Goal: Task Accomplishment & Management: Manage account settings

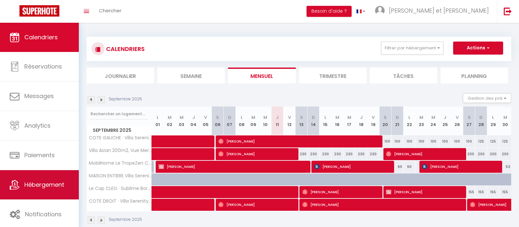
click at [50, 183] on span "Hébergement" at bounding box center [44, 184] width 40 height 8
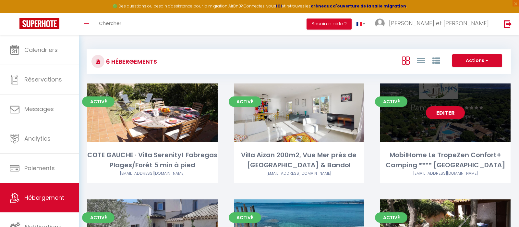
click at [442, 110] on link "Editer" at bounding box center [445, 112] width 39 height 13
select select "3"
select select "2"
select select "1"
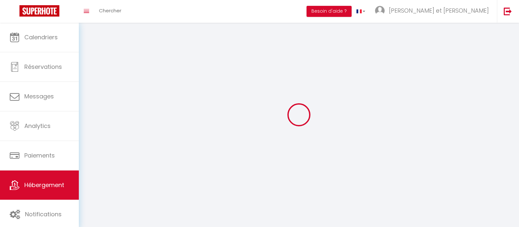
select select
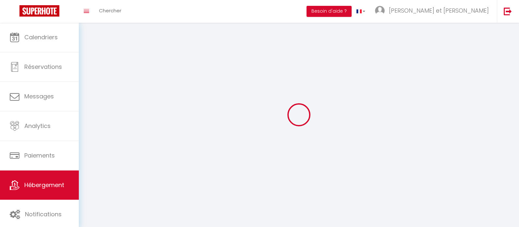
checkbox input "false"
select select
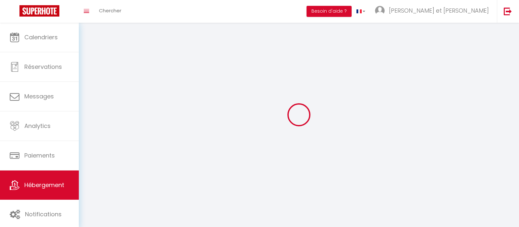
select select
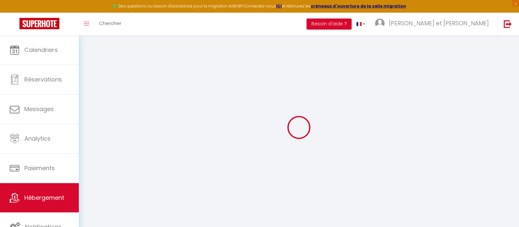
select select "+ 18 %"
select select "+ 37 %"
select select "+ 18 %"
select select "10278-792717071542822527"
select select "17:00"
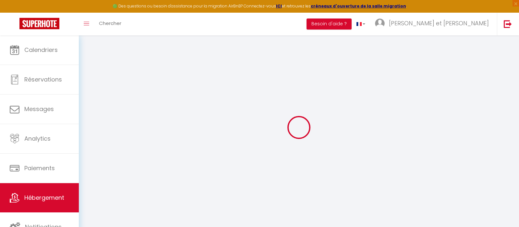
select select "01:00"
select select "10:00"
select select "30"
select select "120"
select select "13:00"
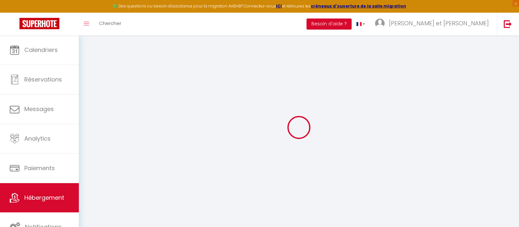
checkbox input "false"
select select "well_reviewed_guests"
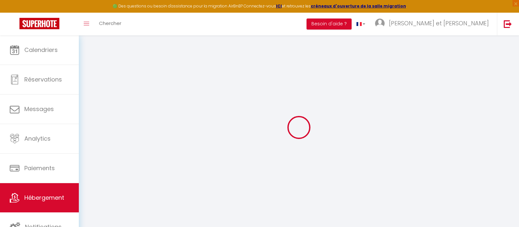
select select "EUR"
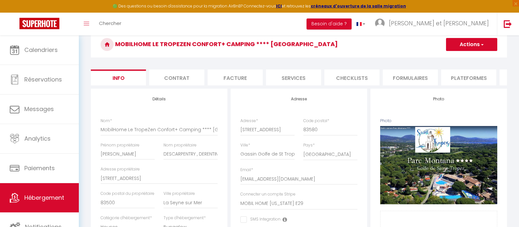
scroll to position [18, 0]
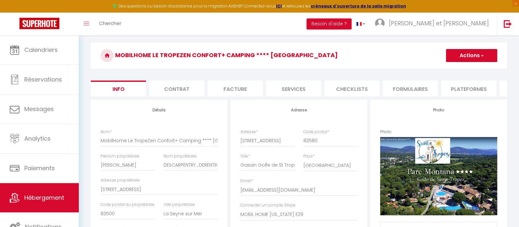
click at [454, 86] on li "Plateformes" at bounding box center [468, 88] width 55 height 16
select select
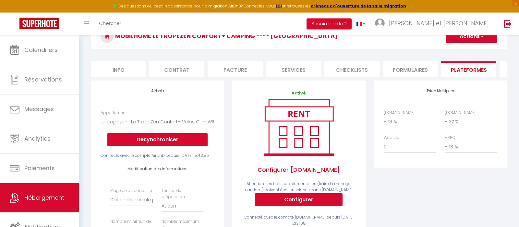
scroll to position [36, 0]
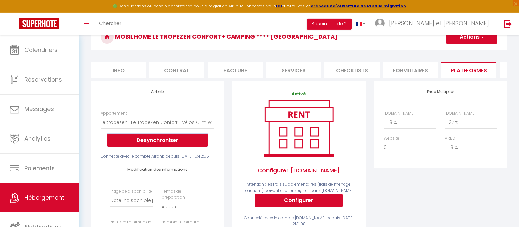
click at [165, 140] on button "Desynchroniser" at bounding box center [157, 140] width 100 height 13
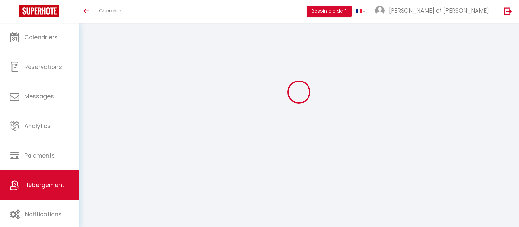
select select "+ 18 %"
select select "+ 37 %"
select select "+ 18 %"
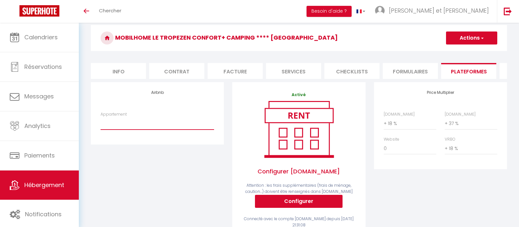
click at [101, 117] on select "Le Cap [PERSON_NAME] [PERSON_NAME] · Unique direct plage ! proche Sanary & Band…" at bounding box center [158, 123] width 114 height 12
select select "10278-792717071542822527"
click option "Le tropezen · Le TropeZen Confort+ Vélos Clim WIFI TV VOD ! - [EMAIL_ADDRESS][D…" at bounding box center [0, 0] width 0 height 0
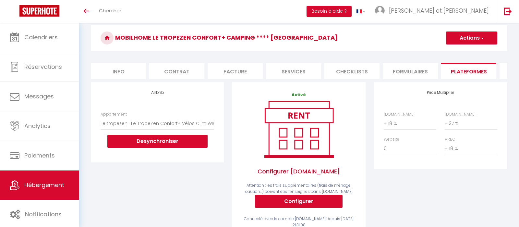
click at [477, 38] on button "Actions" at bounding box center [471, 37] width 51 height 13
click at [154, 141] on button "Desynchroniser" at bounding box center [157, 141] width 100 height 13
click at [164, 224] on div "Airbnb Appartement Le Cap [PERSON_NAME] CLEMENT · Unique direct plage ! proche …" at bounding box center [157, 163] width 141 height 163
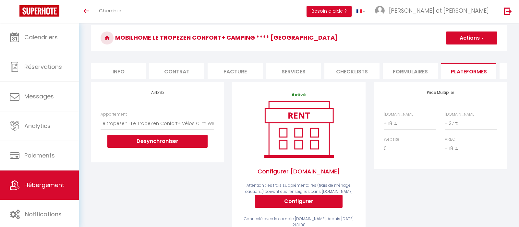
click at [475, 38] on button "Actions" at bounding box center [471, 37] width 51 height 13
